Goal: Information Seeking & Learning: Learn about a topic

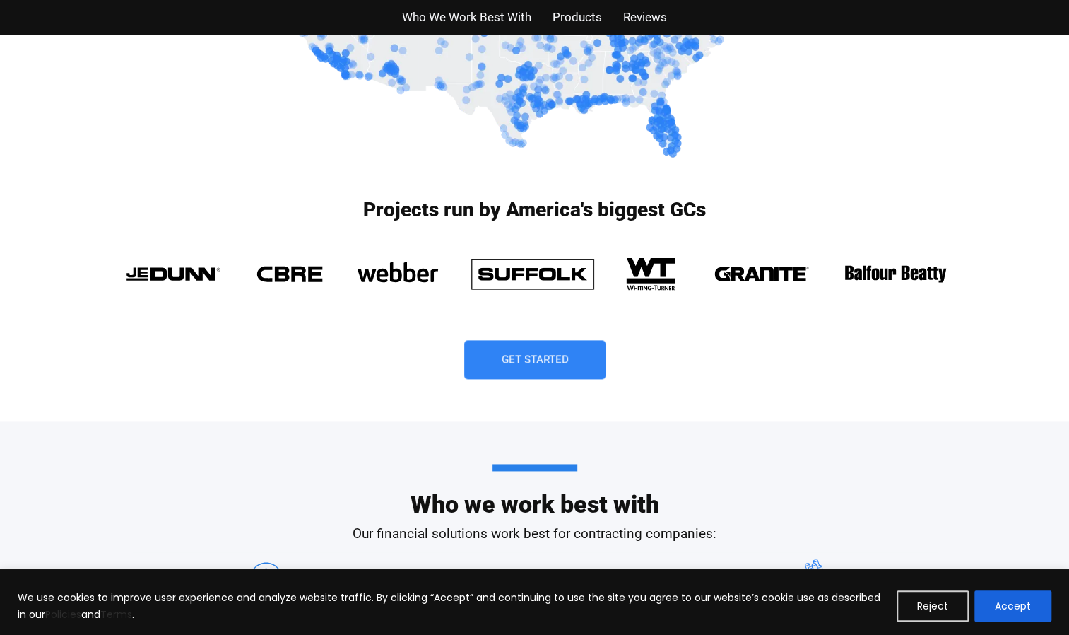
scroll to position [948, 0]
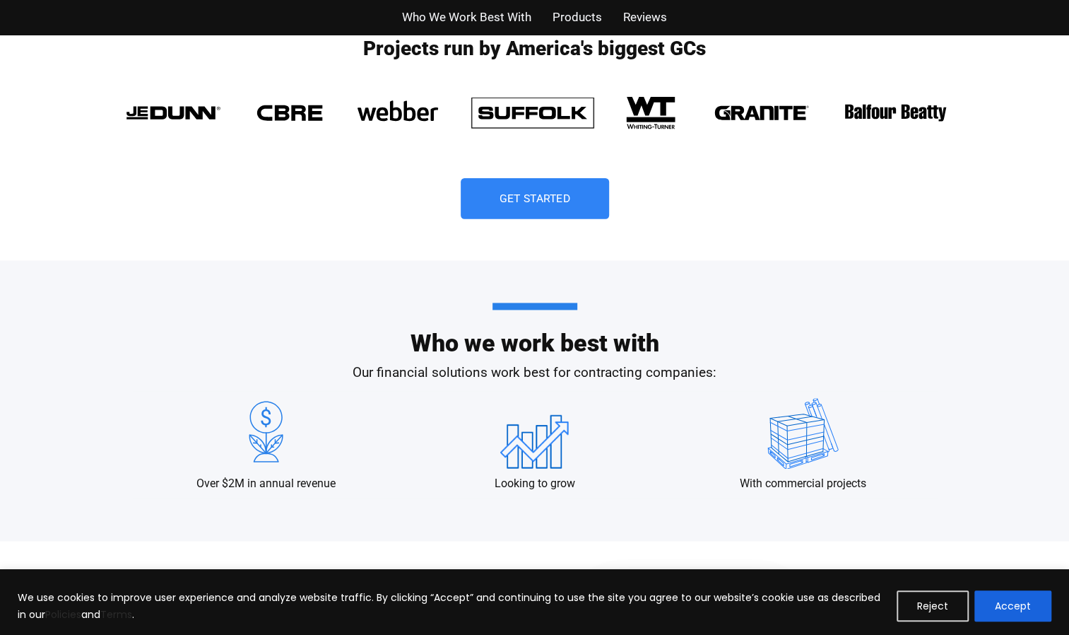
click at [520, 199] on span "Get Started" at bounding box center [535, 198] width 71 height 11
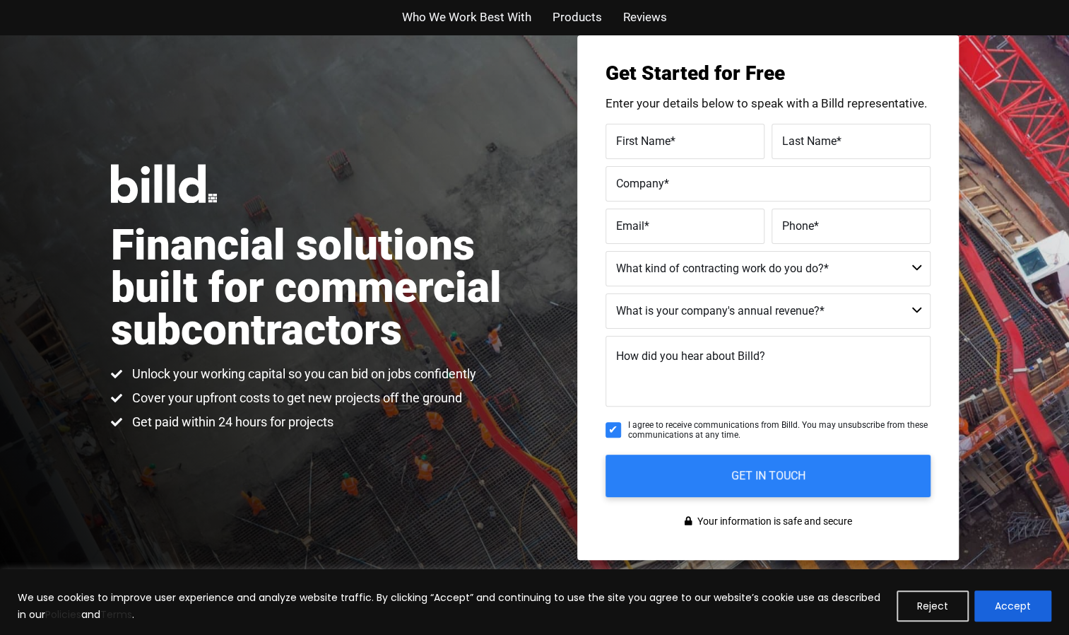
scroll to position [34, 0]
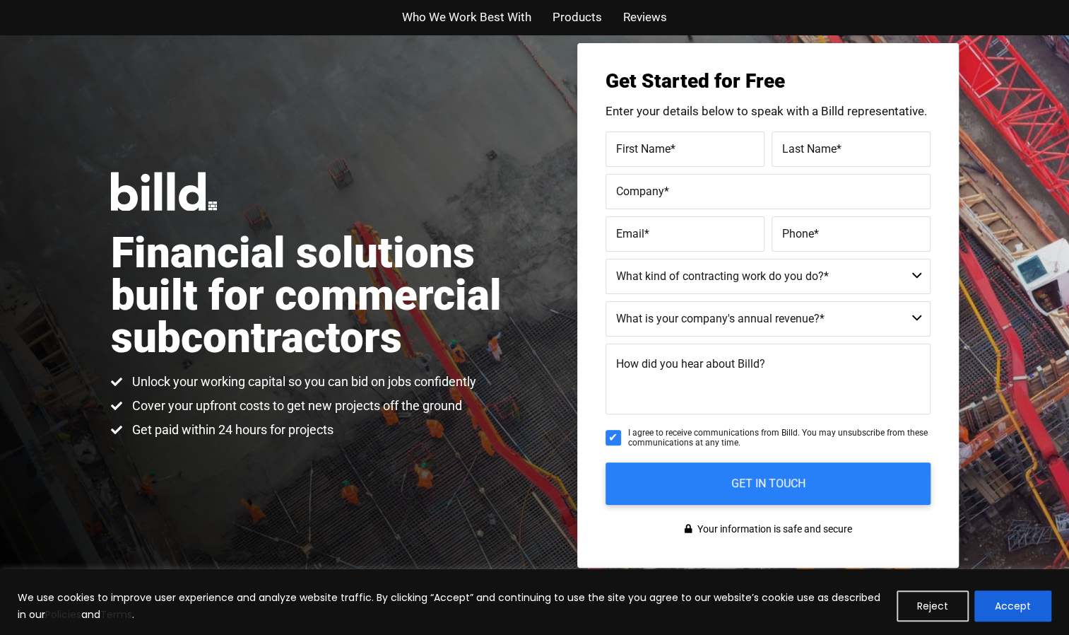
click at [579, 20] on span "Products" at bounding box center [577, 17] width 49 height 20
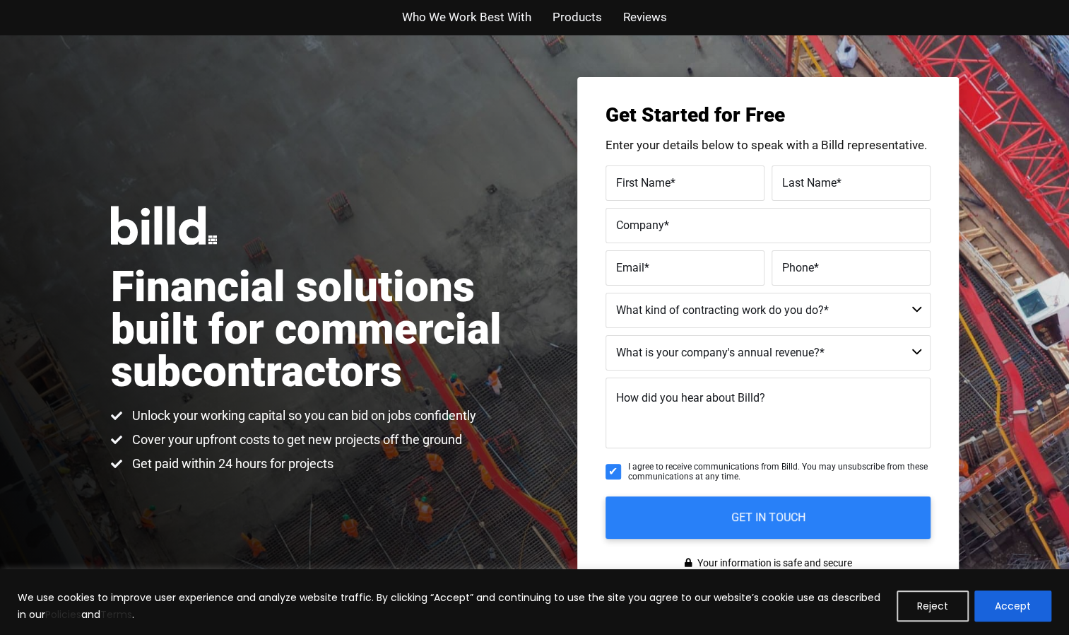
scroll to position [34, 0]
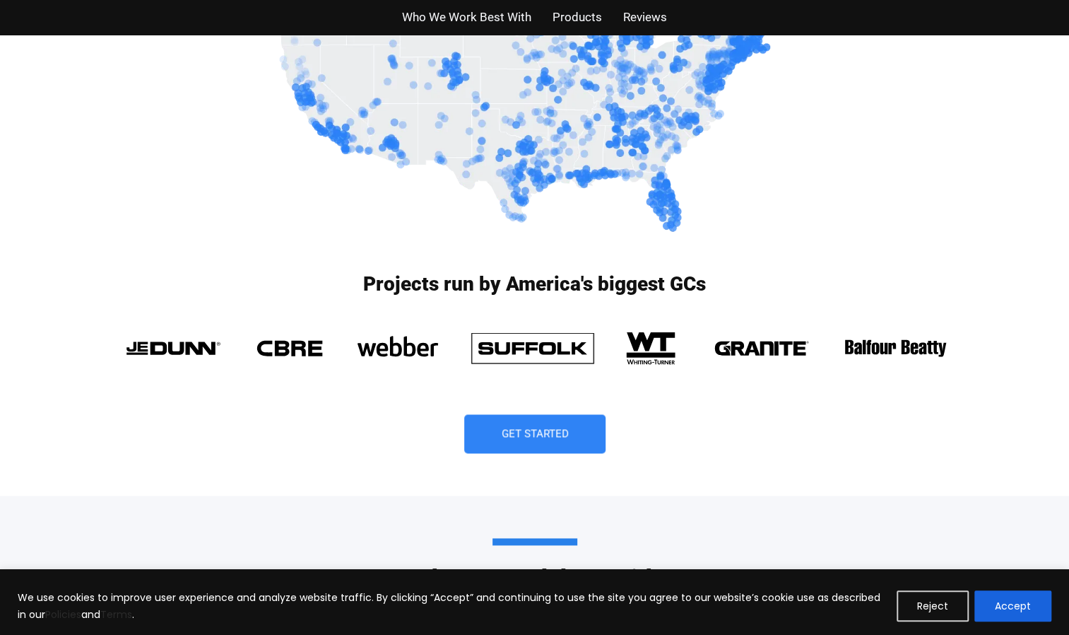
scroll to position [874, 0]
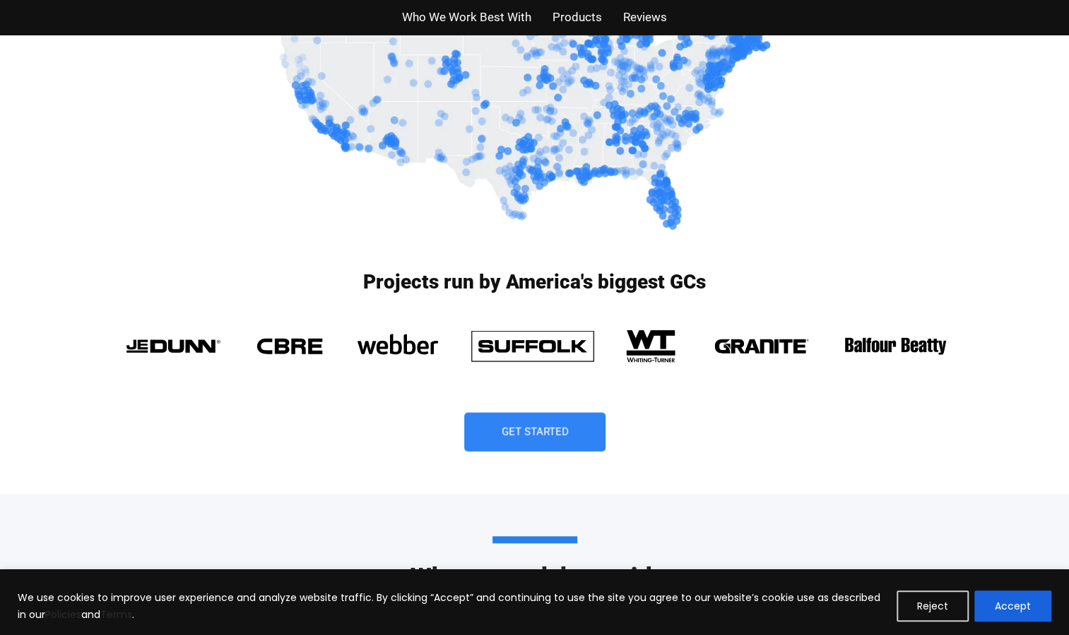
click at [514, 354] on img at bounding box center [532, 344] width 142 height 49
click at [511, 442] on link "Get Started" at bounding box center [535, 431] width 148 height 41
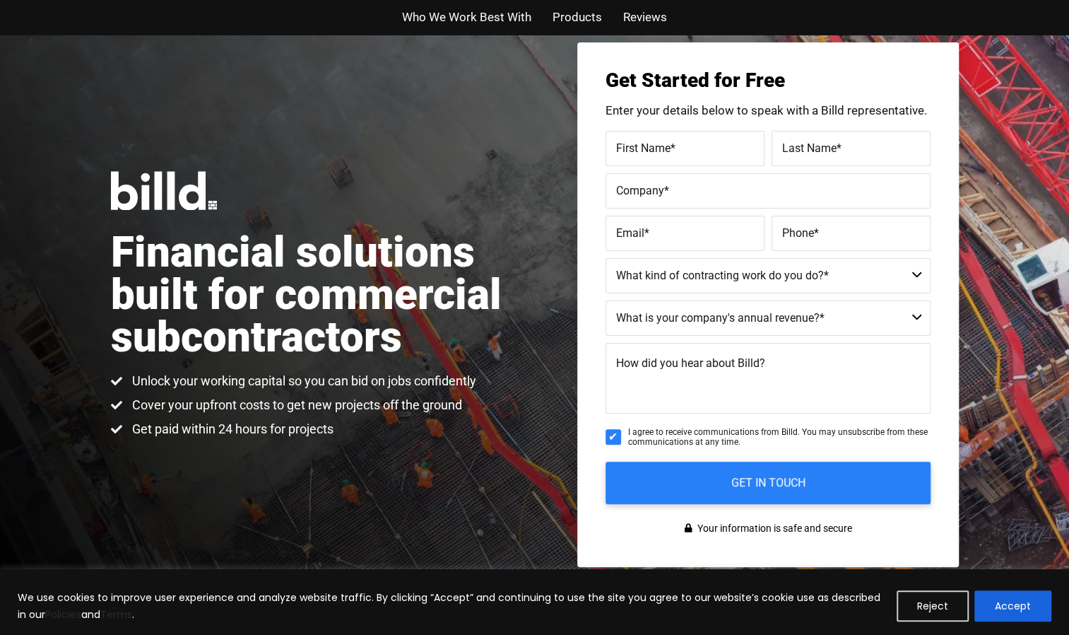
scroll to position [34, 0]
